Goal: Transaction & Acquisition: Purchase product/service

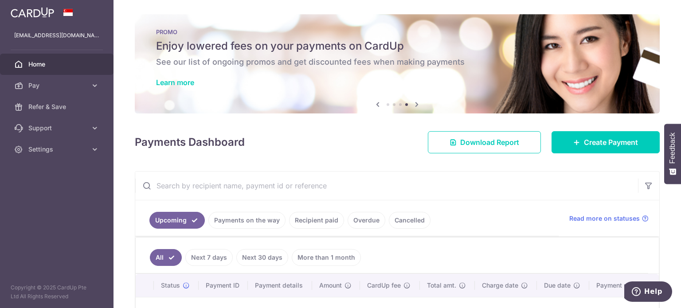
scroll to position [123, 0]
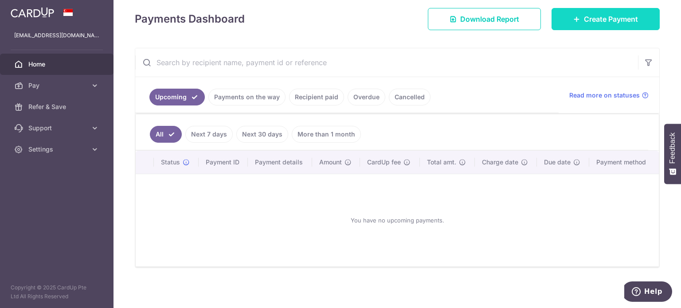
click at [597, 25] on link "Create Payment" at bounding box center [605, 19] width 108 height 22
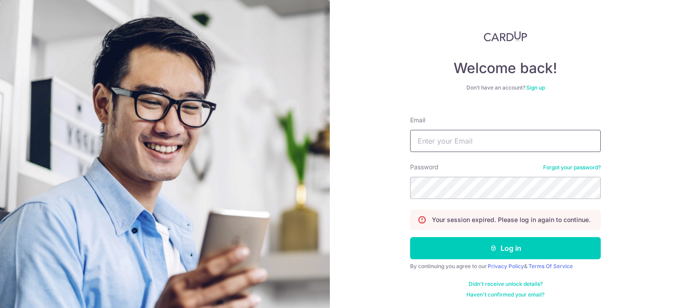
click at [468, 139] on input "Email" at bounding box center [505, 141] width 191 height 22
type input "bluelynn07@hotmail.com"
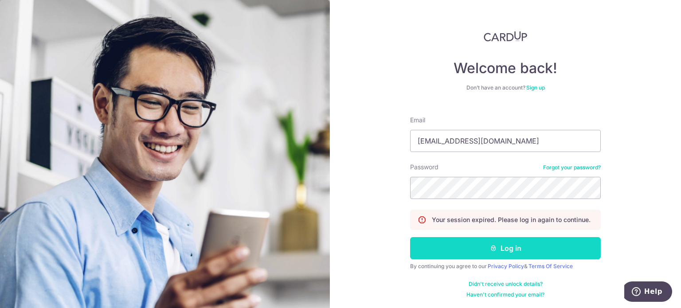
click at [517, 246] on button "Log in" at bounding box center [505, 248] width 191 height 22
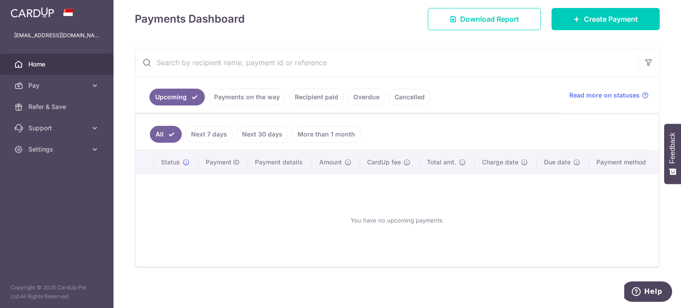
scroll to position [123, 0]
click at [581, 28] on link "Create Payment" at bounding box center [605, 19] width 108 height 22
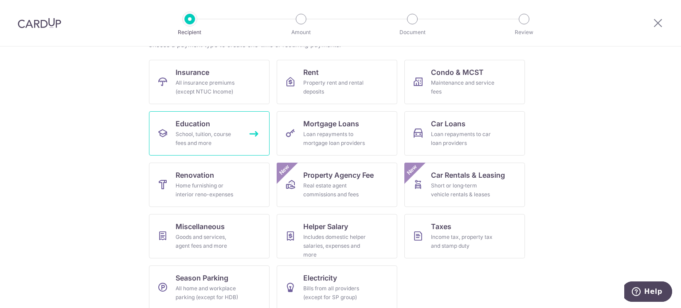
scroll to position [88, 0]
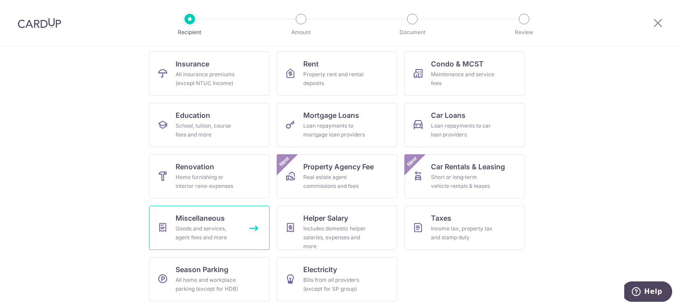
click at [213, 234] on div "Goods and services, agent fees and more" at bounding box center [207, 233] width 64 height 18
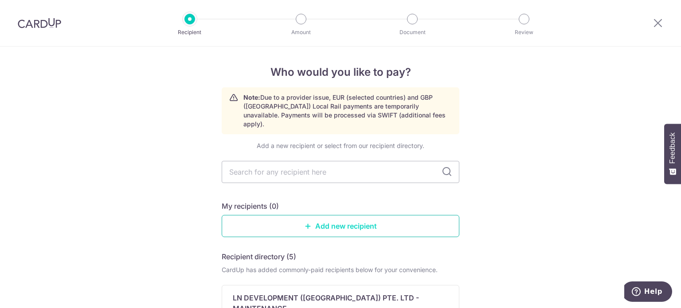
click at [312, 217] on link "Add new recipient" at bounding box center [341, 226] width 238 height 22
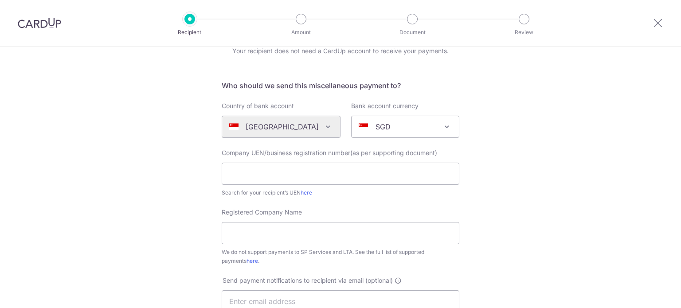
scroll to position [89, 0]
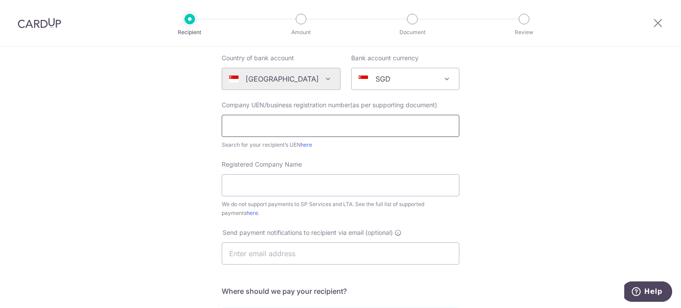
click at [301, 125] on input "text" at bounding box center [341, 126] width 238 height 22
type input "202322867W"
click at [294, 188] on input "Registered Company Name" at bounding box center [341, 185] width 238 height 22
type input "The Social Idol Agency Pte Ltd"
click at [604, 115] on div "Who would you like to pay? Your recipient does not need a CardUp account to rec…" at bounding box center [340, 232] width 681 height 549
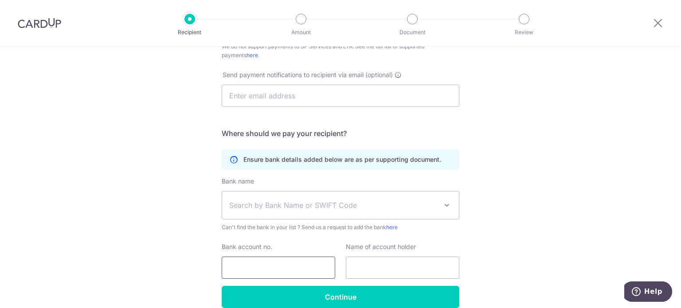
scroll to position [266, 0]
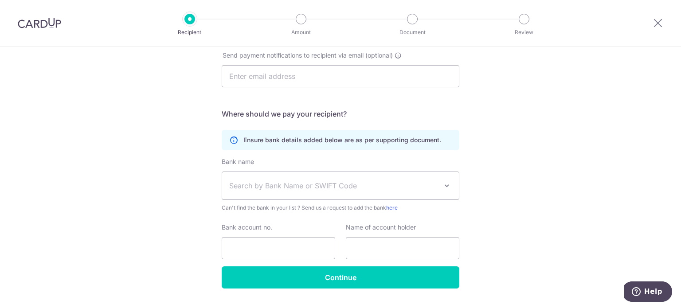
click at [331, 184] on span "Search by Bank Name or SWIFT Code" at bounding box center [333, 185] width 208 height 11
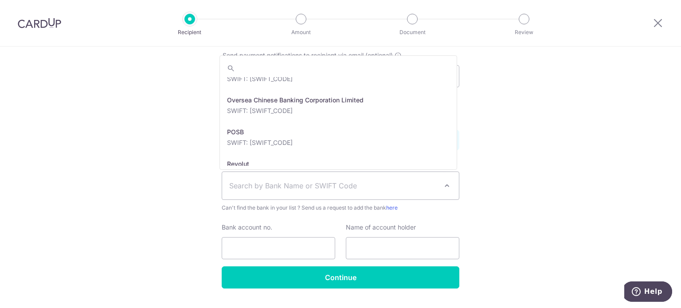
scroll to position [1551, 0]
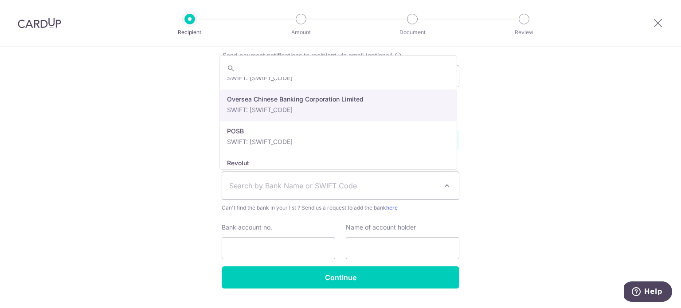
select select "12"
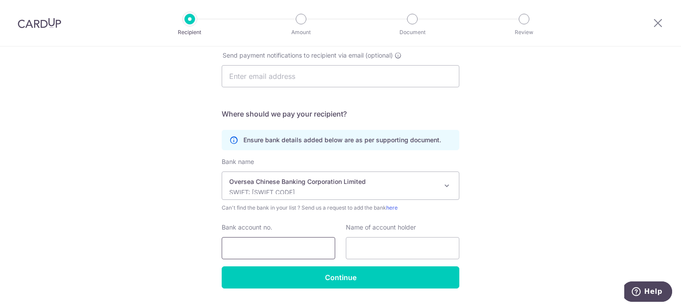
click at [286, 251] on input "Bank account no." at bounding box center [278, 248] width 113 height 22
type input "595387085001"
click at [395, 251] on input "text" at bounding box center [402, 248] width 113 height 22
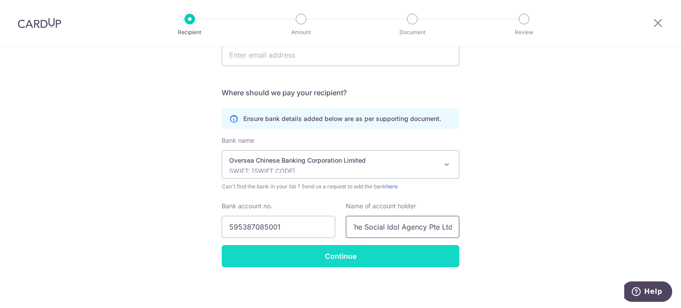
type input "The Social Idol Agency Pte Ltd"
click at [342, 253] on input "Continue" at bounding box center [341, 256] width 238 height 22
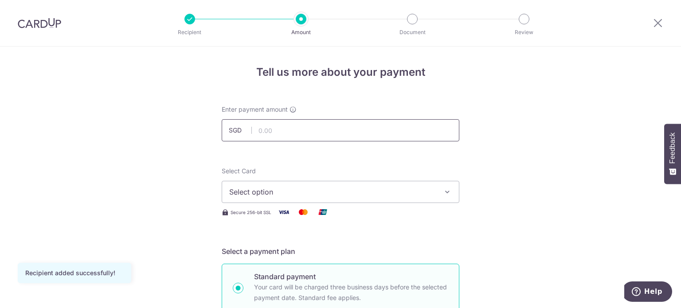
click at [340, 135] on input "text" at bounding box center [341, 130] width 238 height 22
type input "3,962.00"
click at [370, 193] on span "Select option" at bounding box center [332, 192] width 206 height 11
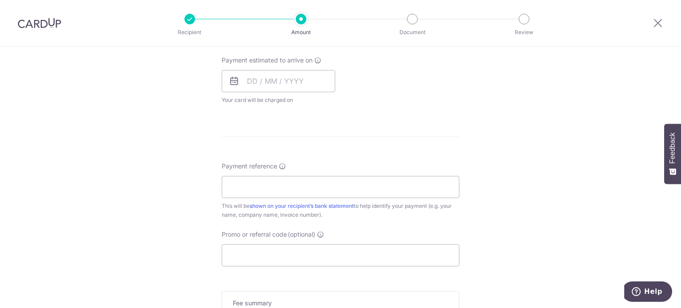
scroll to position [399, 0]
click at [282, 86] on input "text" at bounding box center [278, 81] width 113 height 22
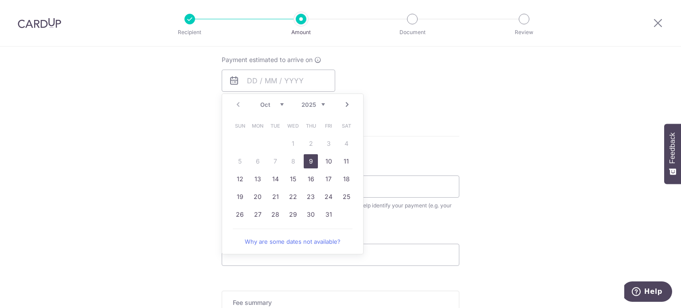
click at [304, 159] on link "9" at bounding box center [311, 161] width 14 height 14
type input "09/10/2025"
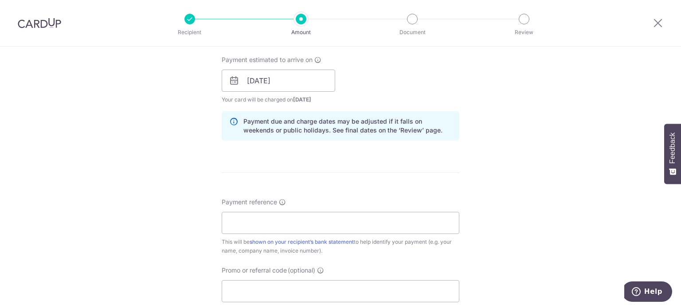
click at [234, 82] on icon at bounding box center [234, 80] width 11 height 11
click at [229, 82] on icon at bounding box center [234, 80] width 11 height 11
click at [437, 94] on div "Payment estimated to arrive on 09/10/2025 Prev Next Oct Nov Dec 2025 2026 2027 …" at bounding box center [340, 79] width 248 height 49
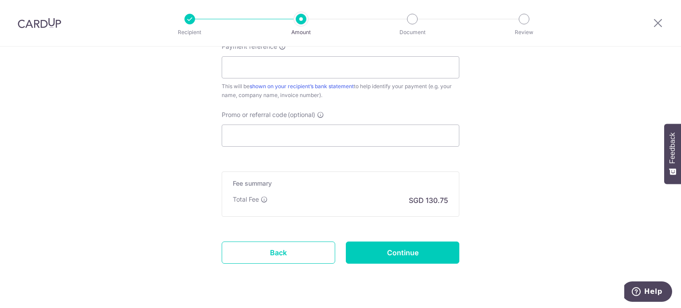
scroll to position [575, 0]
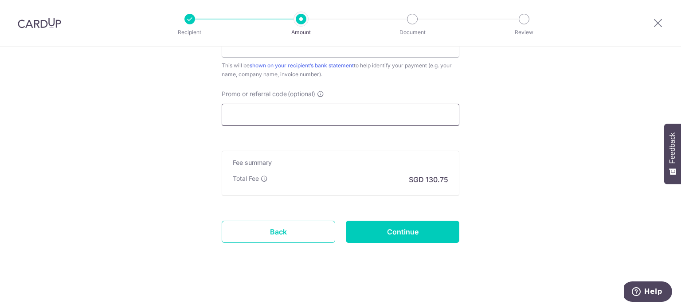
click at [392, 111] on input "Promo or referral code (optional)" at bounding box center [341, 115] width 238 height 22
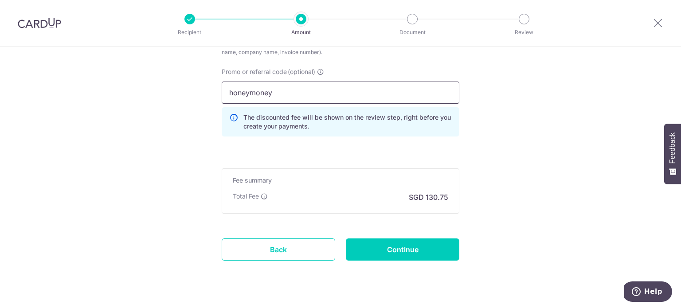
scroll to position [615, 0]
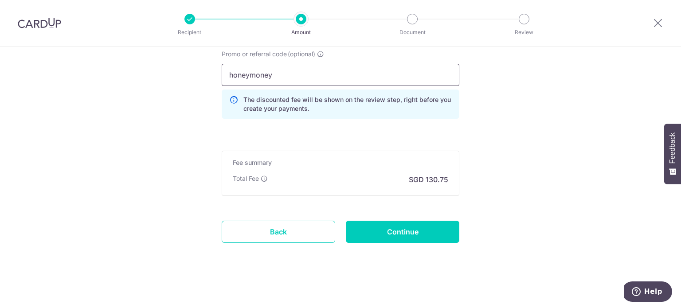
type input "honeymoney"
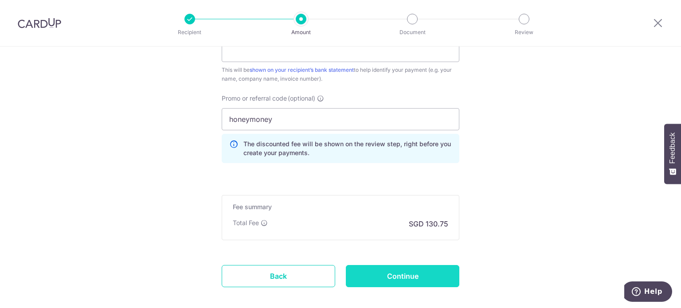
click at [392, 275] on input "Continue" at bounding box center [402, 276] width 113 height 22
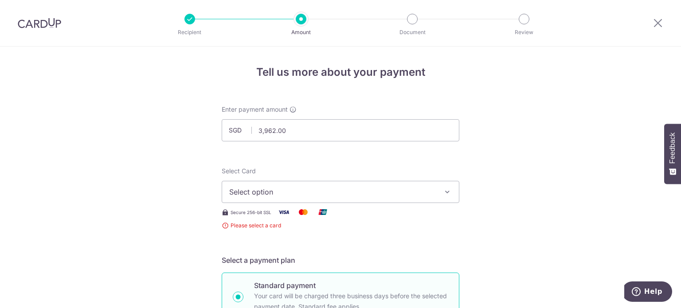
click at [355, 191] on span "Select option" at bounding box center [332, 192] width 206 height 11
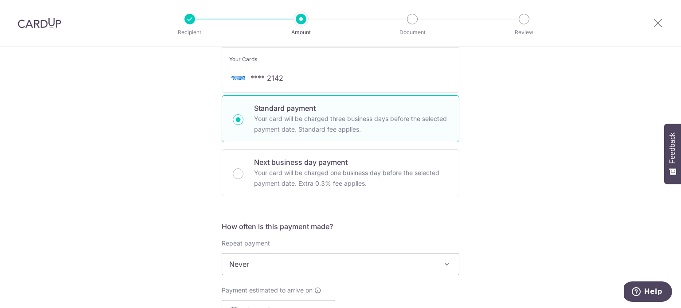
scroll to position [89, 0]
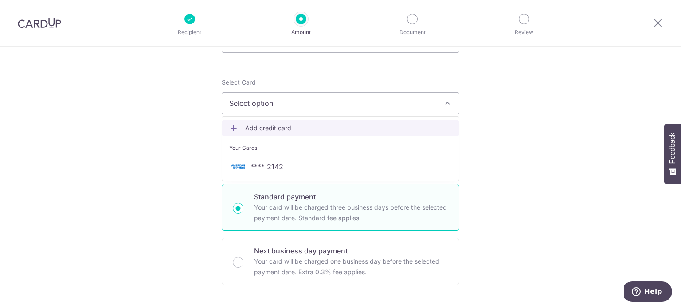
click at [294, 125] on span "Add credit card" at bounding box center [348, 128] width 206 height 9
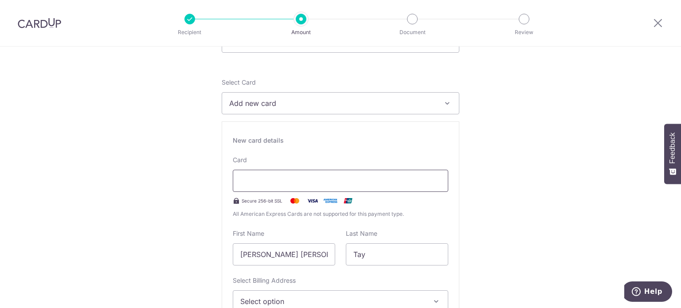
click at [321, 175] on iframe at bounding box center [340, 180] width 200 height 11
drag, startPoint x: 306, startPoint y: 102, endPoint x: 303, endPoint y: 107, distance: 5.7
click at [306, 102] on span "Add new card" at bounding box center [332, 103] width 206 height 11
click at [307, 187] on div at bounding box center [340, 181] width 215 height 22
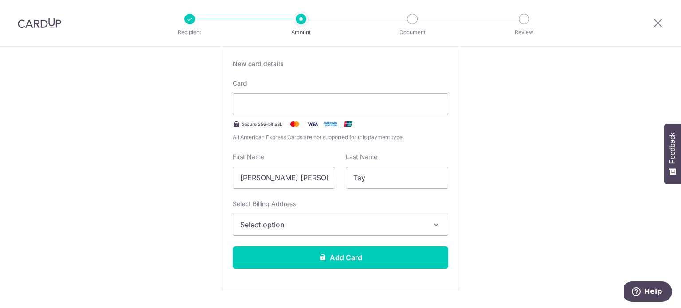
scroll to position [177, 0]
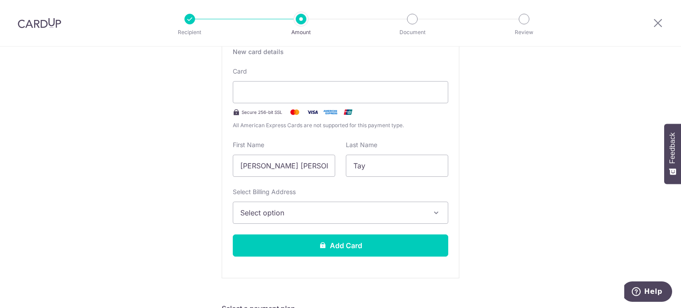
click at [298, 214] on span "Select option" at bounding box center [332, 212] width 184 height 11
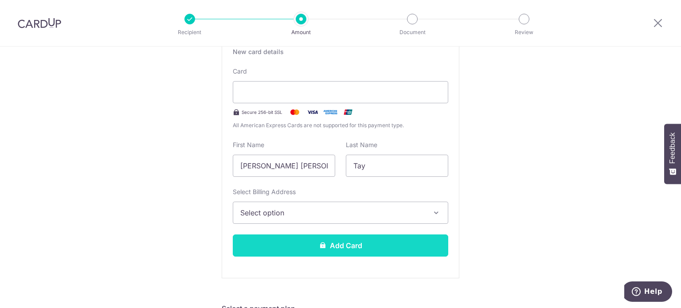
click at [335, 238] on button "Add Card" at bounding box center [340, 245] width 215 height 22
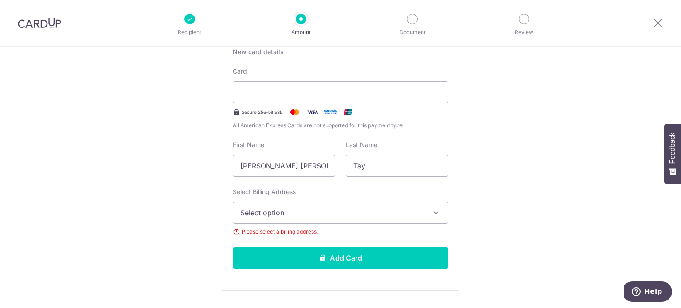
click at [310, 210] on span "Select option" at bounding box center [332, 212] width 184 height 11
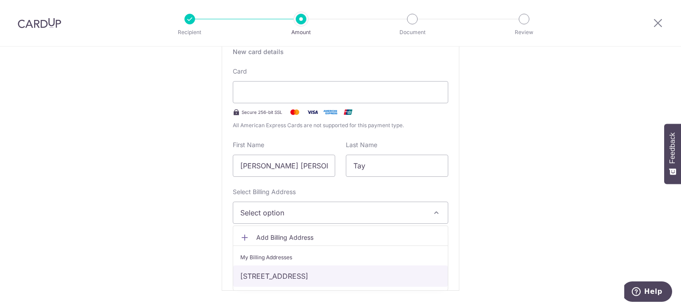
click at [302, 277] on link "7, Tanah Merah Kechil Ave, Singapore, Singapore-465631" at bounding box center [340, 275] width 214 height 21
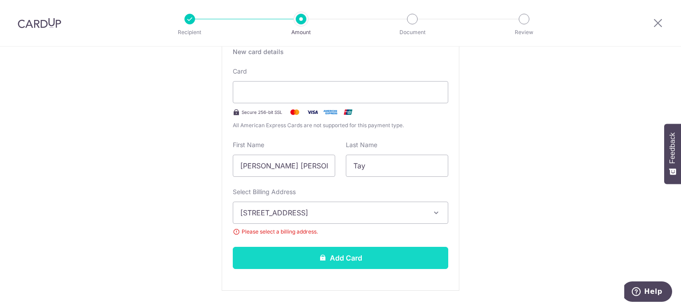
click at [322, 255] on icon at bounding box center [322, 257] width 7 height 7
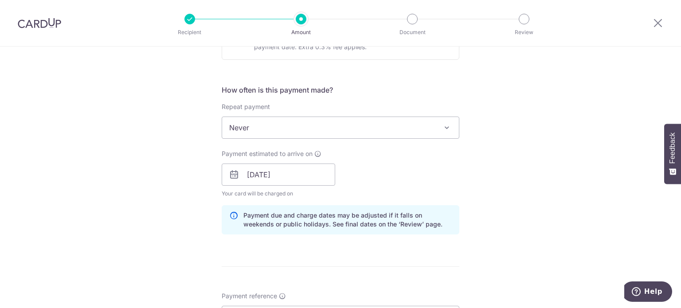
scroll to position [576, 0]
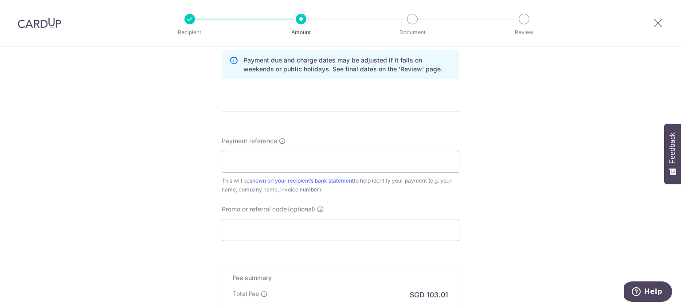
scroll to position [532, 0]
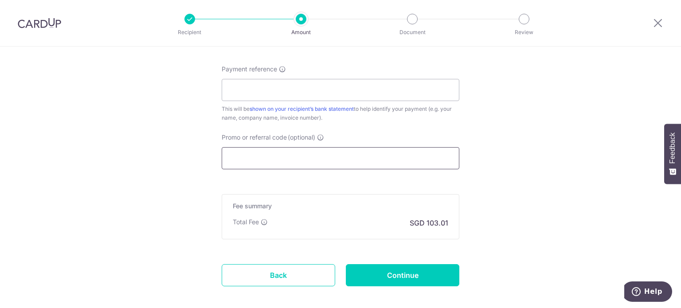
click at [299, 160] on input "Promo or referral code (optional)" at bounding box center [341, 158] width 238 height 22
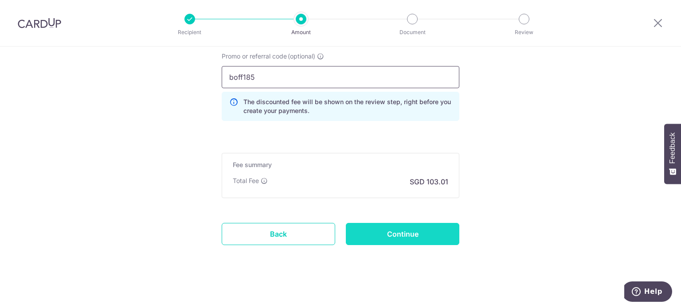
scroll to position [615, 0]
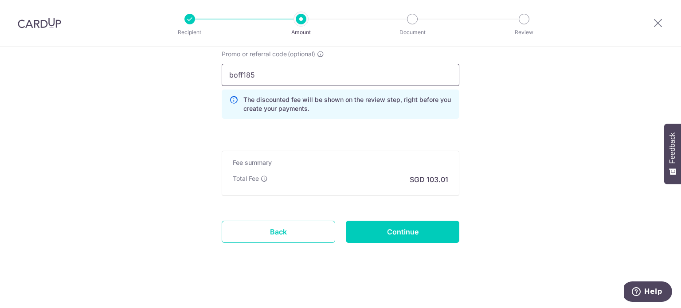
type input "boff185"
click at [407, 232] on input "Continue" at bounding box center [402, 232] width 113 height 22
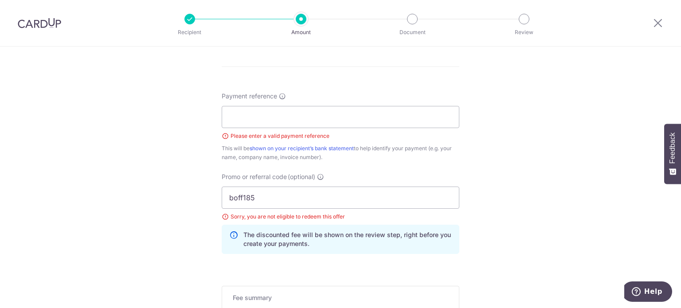
scroll to position [500, 0]
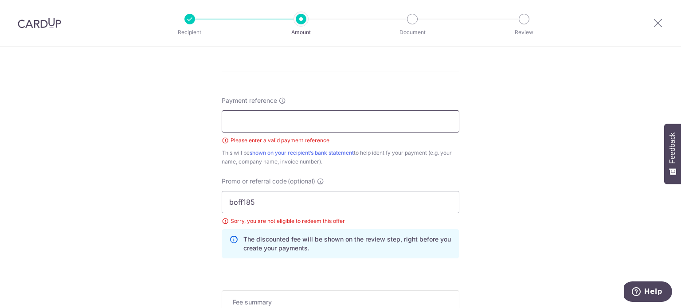
click at [298, 126] on input "Payment reference" at bounding box center [341, 121] width 238 height 22
type input "[PERSON_NAME]"
click at [334, 199] on input "boff185" at bounding box center [341, 202] width 238 height 22
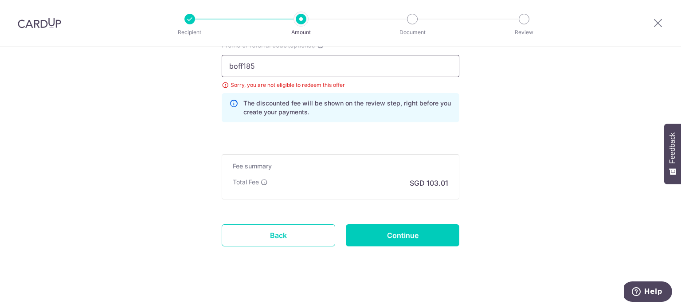
scroll to position [640, 0]
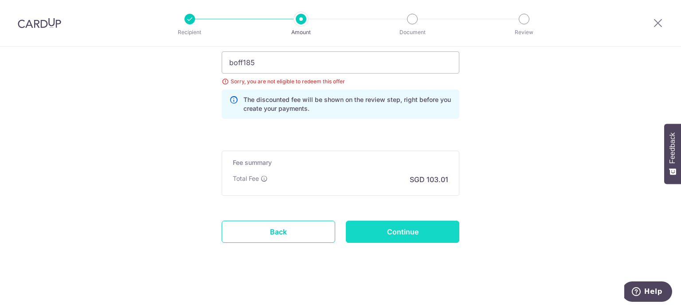
click at [409, 228] on input "Continue" at bounding box center [402, 232] width 113 height 22
drag, startPoint x: 273, startPoint y: 59, endPoint x: 186, endPoint y: 54, distance: 87.5
type input "biz3new"
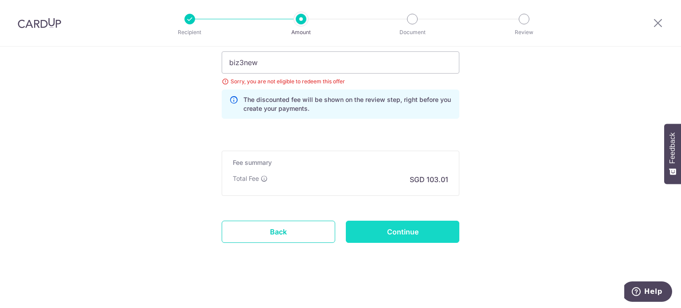
click at [404, 232] on input "Continue" at bounding box center [402, 232] width 113 height 22
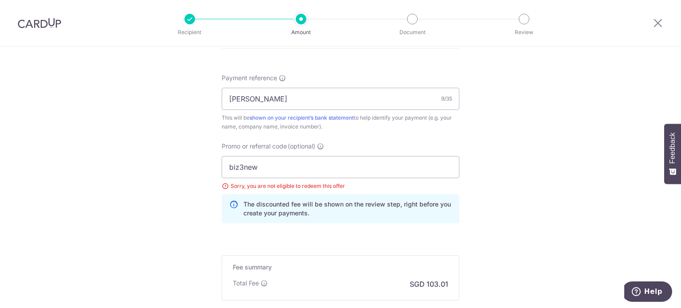
scroll to position [576, 0]
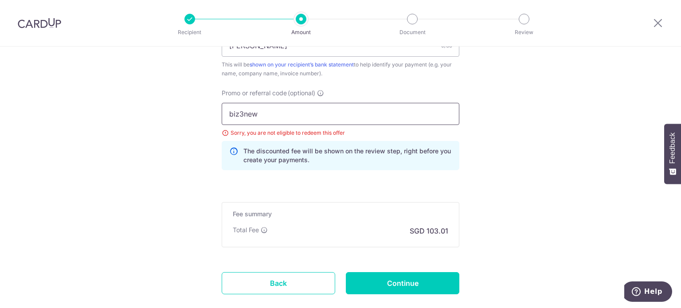
drag, startPoint x: 272, startPoint y: 114, endPoint x: 137, endPoint y: 112, distance: 134.7
type input "off225"
click at [425, 283] on input "Continue" at bounding box center [402, 283] width 113 height 22
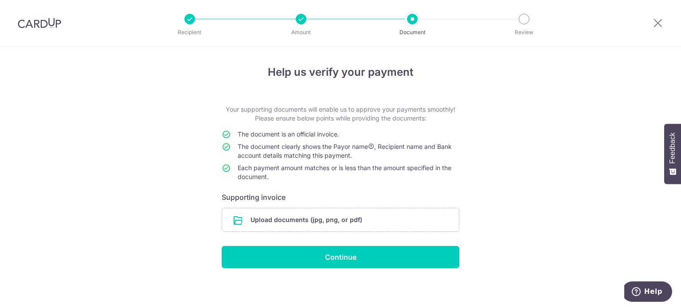
scroll to position [1, 0]
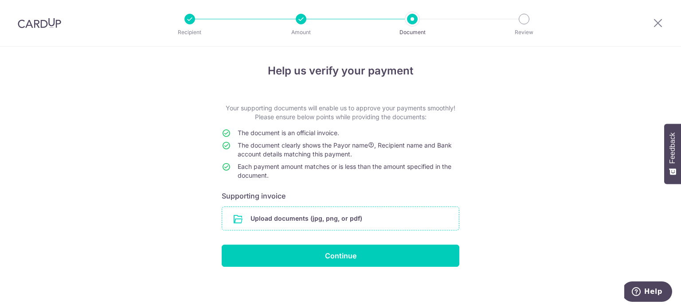
click at [294, 218] on input "file" at bounding box center [340, 218] width 237 height 23
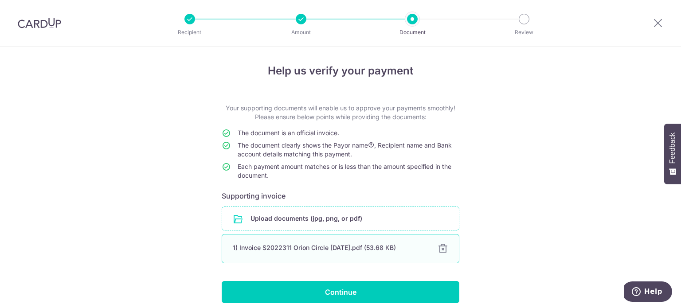
scroll to position [37, 0]
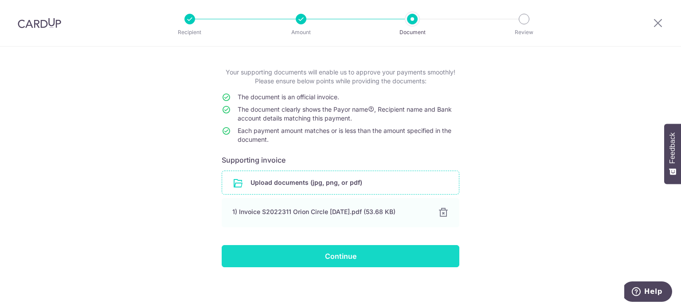
click at [352, 258] on input "Continue" at bounding box center [341, 256] width 238 height 22
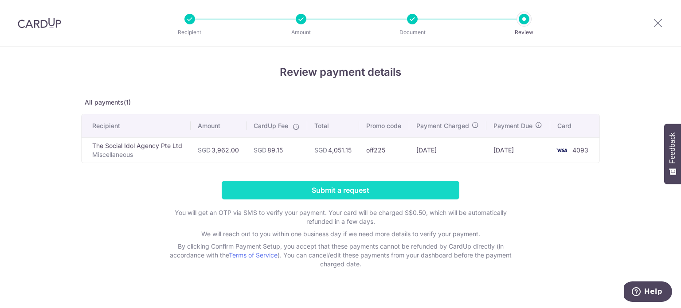
click at [339, 192] on input "Submit a request" at bounding box center [341, 190] width 238 height 19
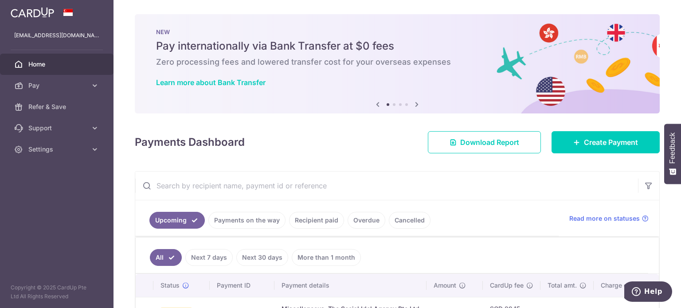
scroll to position [67, 0]
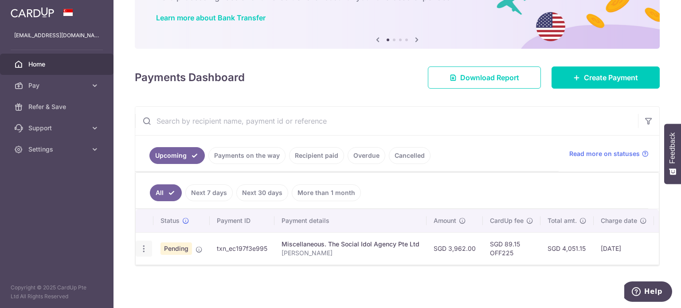
click at [145, 245] on icon "button" at bounding box center [143, 248] width 9 height 9
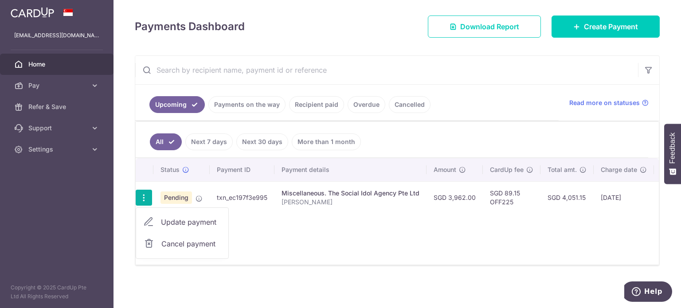
click at [191, 222] on span "Update payment" at bounding box center [191, 222] width 60 height 11
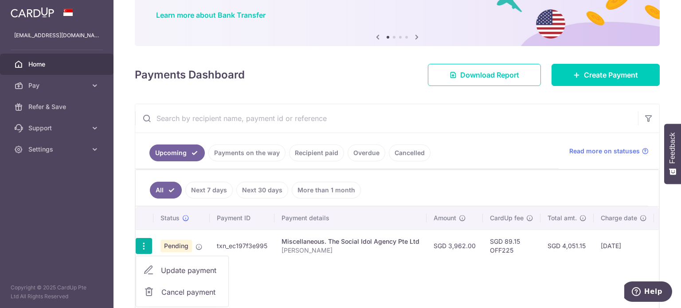
radio input "true"
type input "3,962.00"
type input "[DATE]"
type input "Ray Zhang"
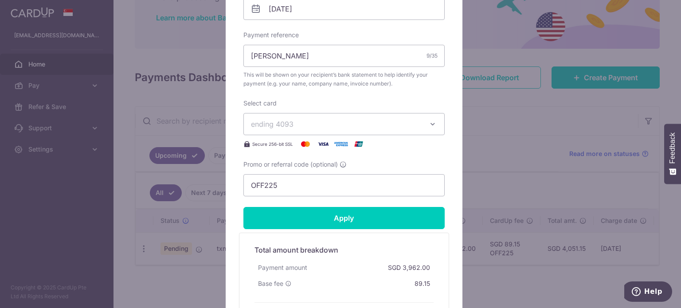
scroll to position [355, 0]
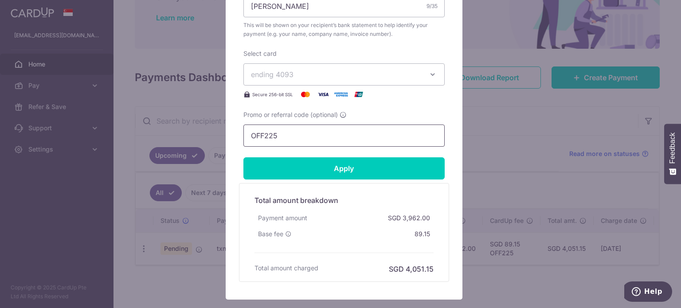
drag, startPoint x: 294, startPoint y: 132, endPoint x: 125, endPoint y: 124, distance: 168.6
click at [131, 132] on div "Edit payment By clicking apply, you will make changes to all payments to The So…" at bounding box center [340, 154] width 681 height 308
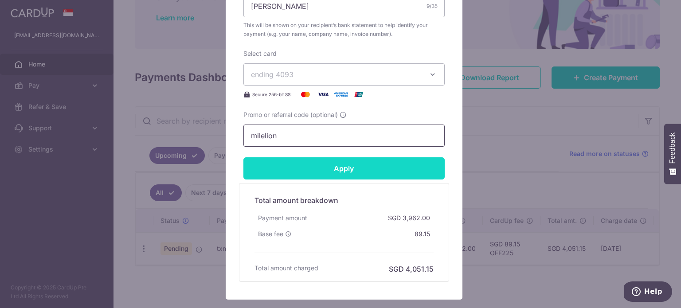
type input "milelion"
click at [326, 170] on input "Apply" at bounding box center [343, 168] width 201 height 22
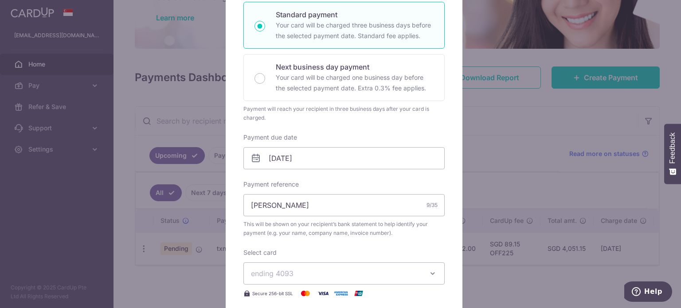
scroll to position [0, 0]
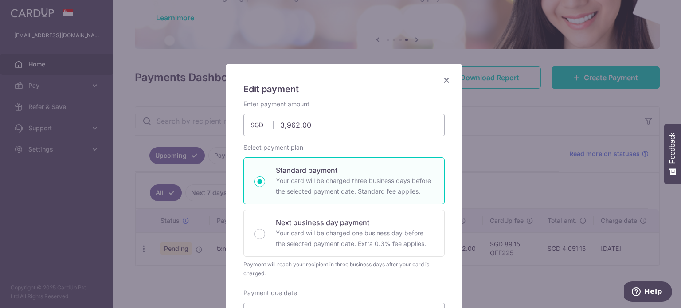
click at [441, 79] on icon "Close" at bounding box center [446, 79] width 11 height 11
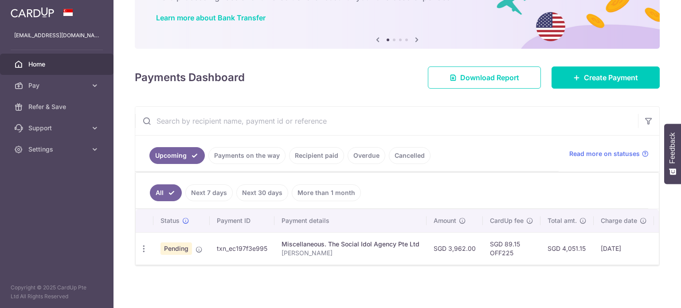
scroll to position [67, 0]
